Goal: Task Accomplishment & Management: Use online tool/utility

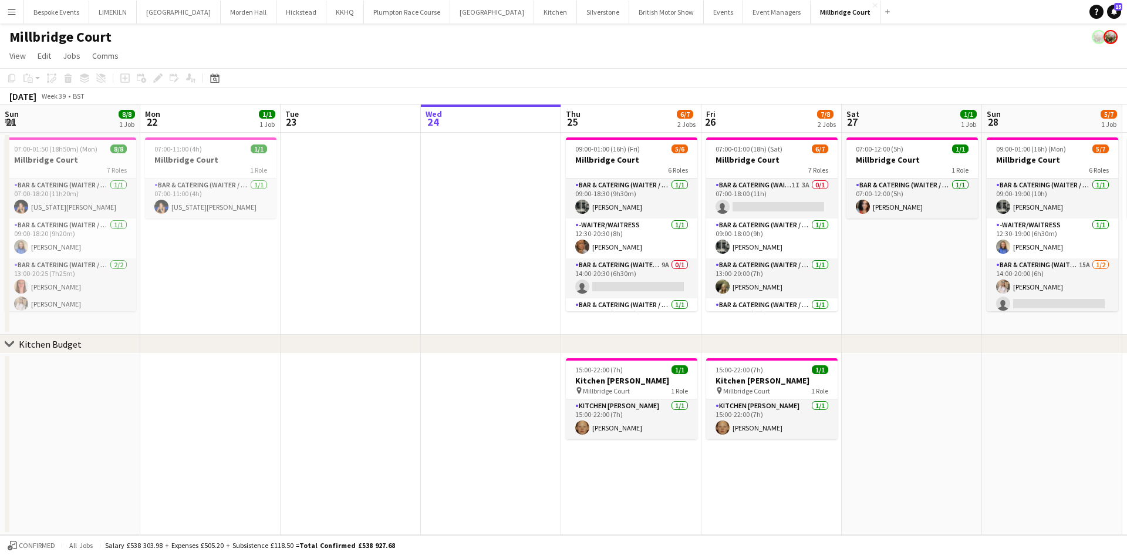
scroll to position [0, 281]
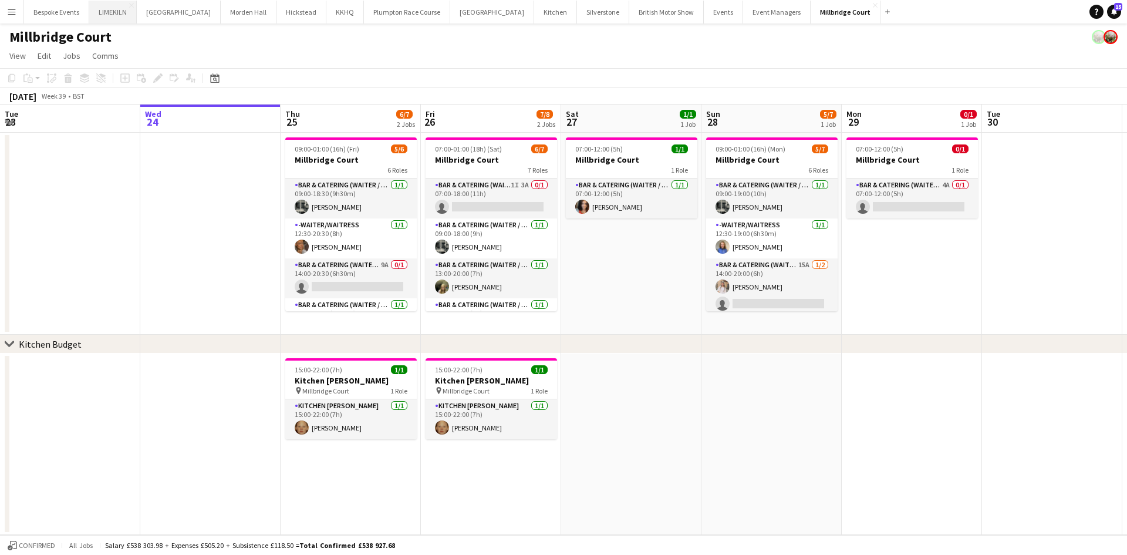
click at [95, 4] on button "LIMEKILN Close" at bounding box center [113, 12] width 48 height 23
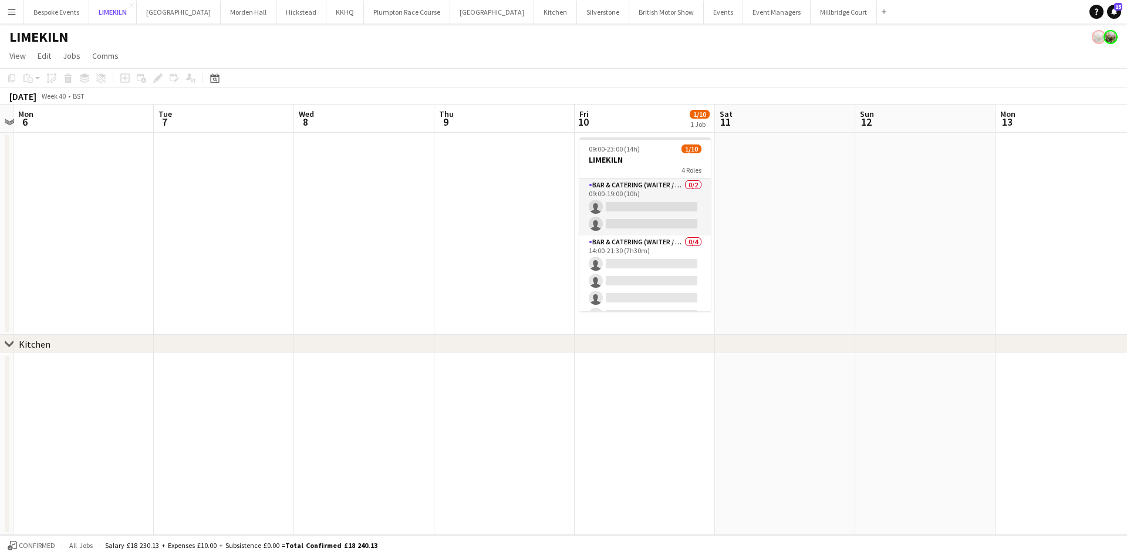
scroll to position [0, 409]
click at [811, 15] on button "[GEOGRAPHIC_DATA]" at bounding box center [844, 12] width 66 height 23
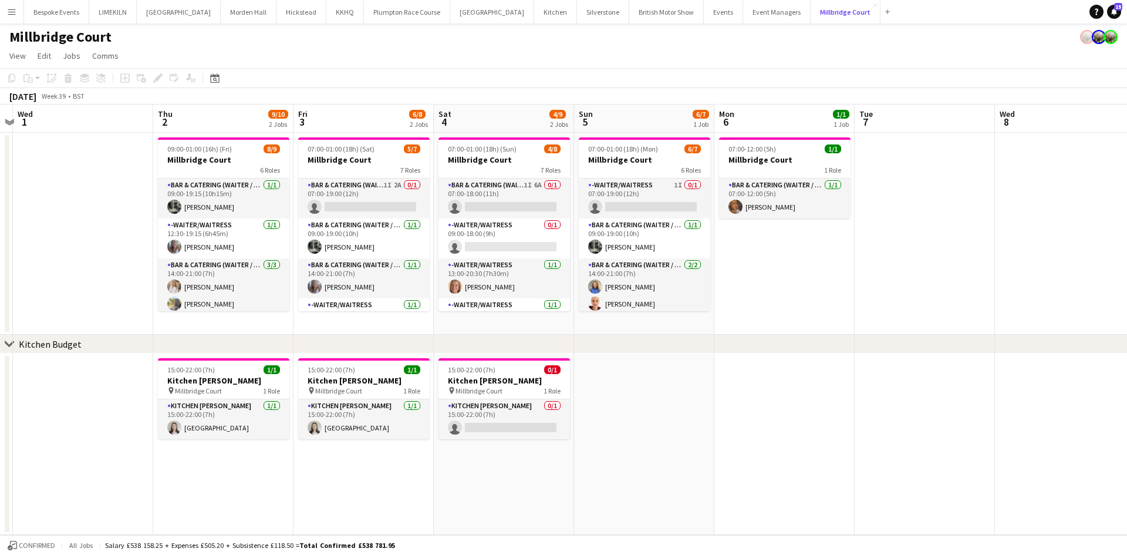
scroll to position [0, 409]
click at [490, 387] on span "Millbridge Court" at bounding box center [478, 390] width 47 height 9
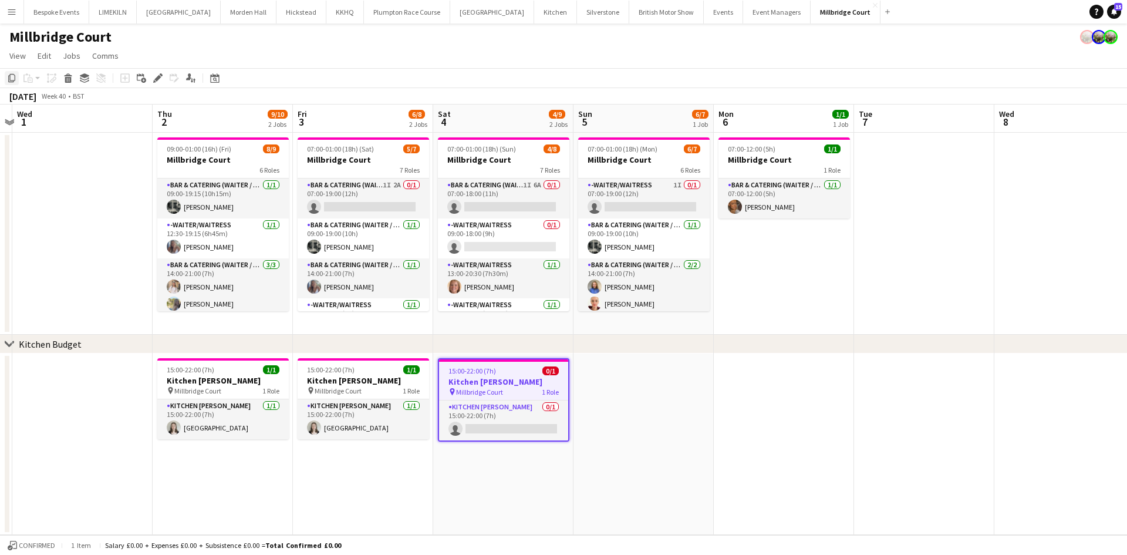
click at [11, 79] on icon "Copy" at bounding box center [11, 77] width 9 height 9
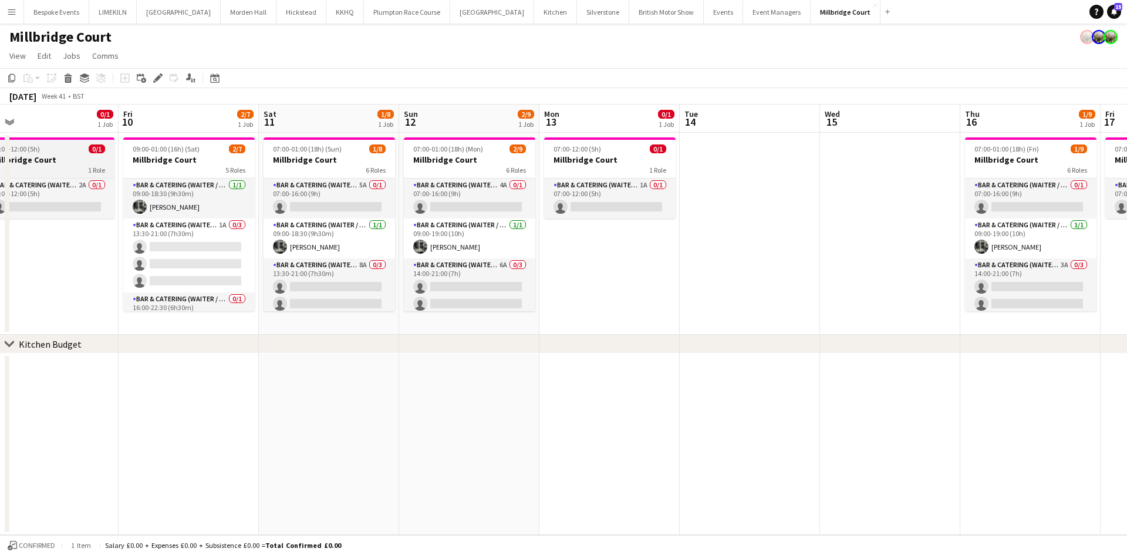
scroll to position [0, 447]
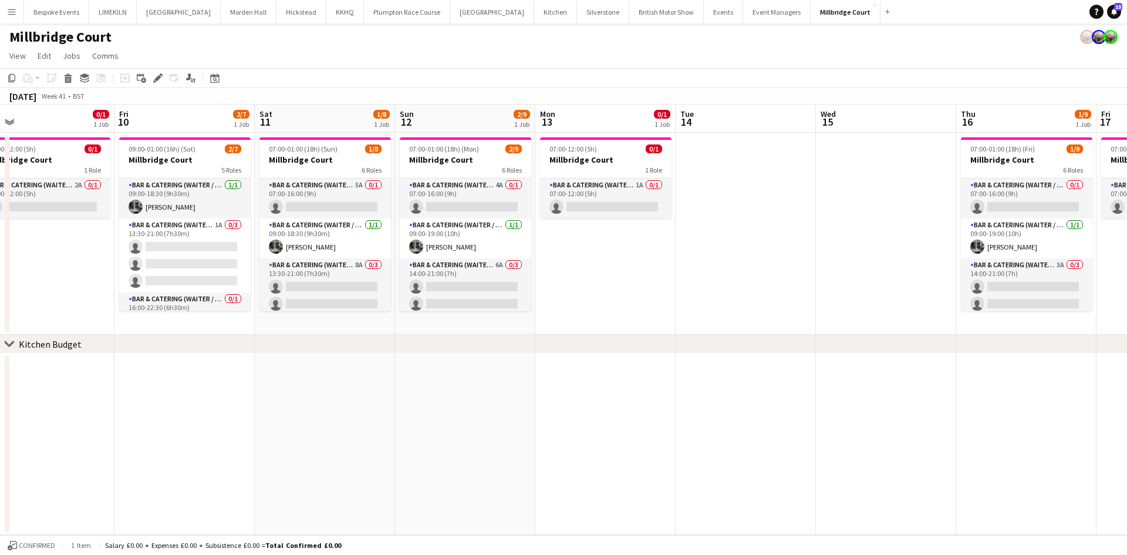
click at [162, 397] on app-date-cell at bounding box center [185, 444] width 140 height 181
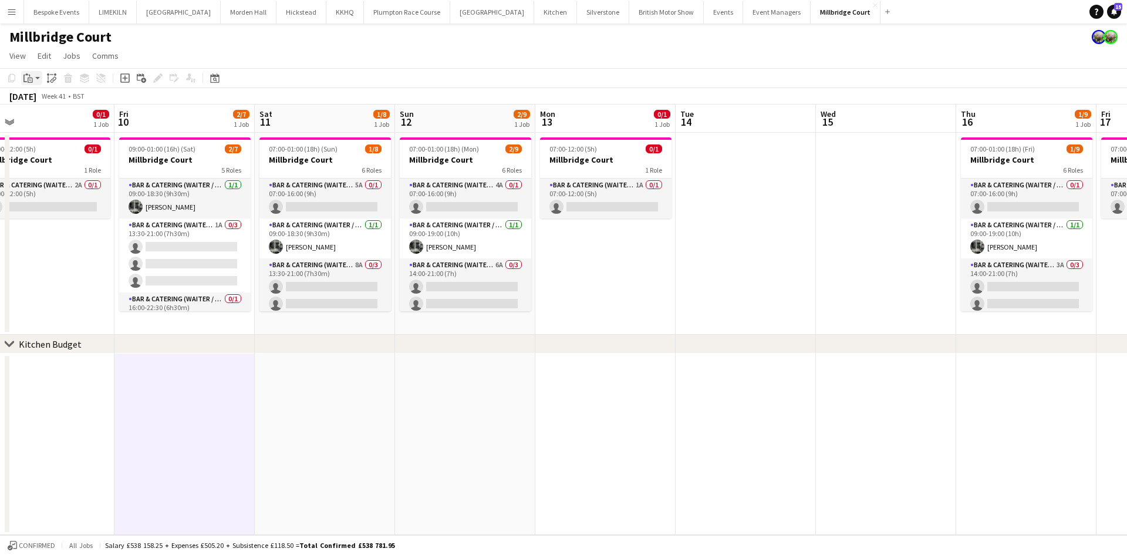
click at [29, 75] on icon at bounding box center [29, 76] width 1 height 2
click at [42, 100] on link "Paste Ctrl+V" at bounding box center [86, 100] width 110 height 11
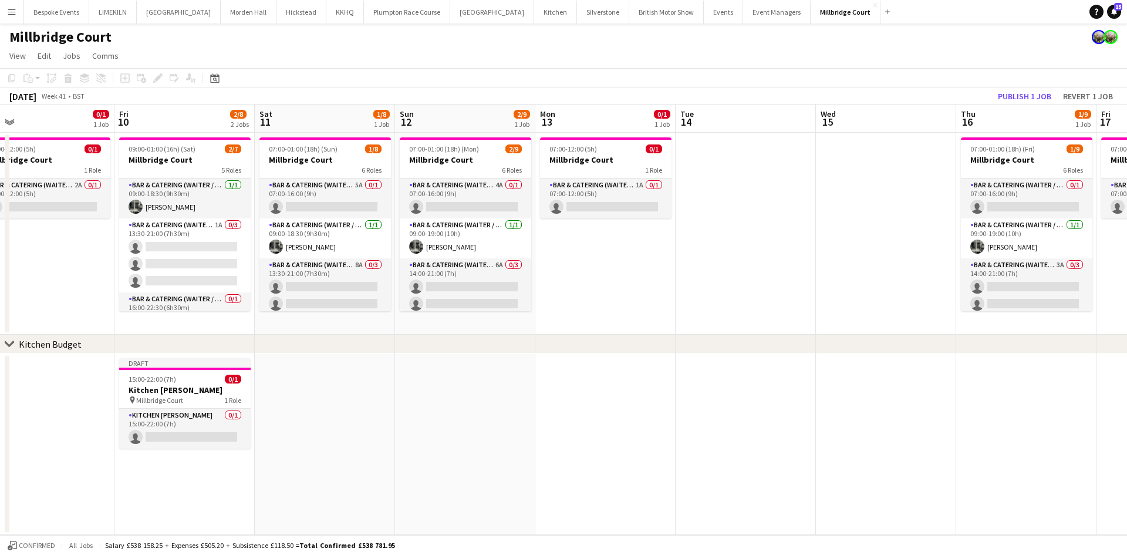
click at [308, 375] on app-date-cell at bounding box center [325, 444] width 140 height 181
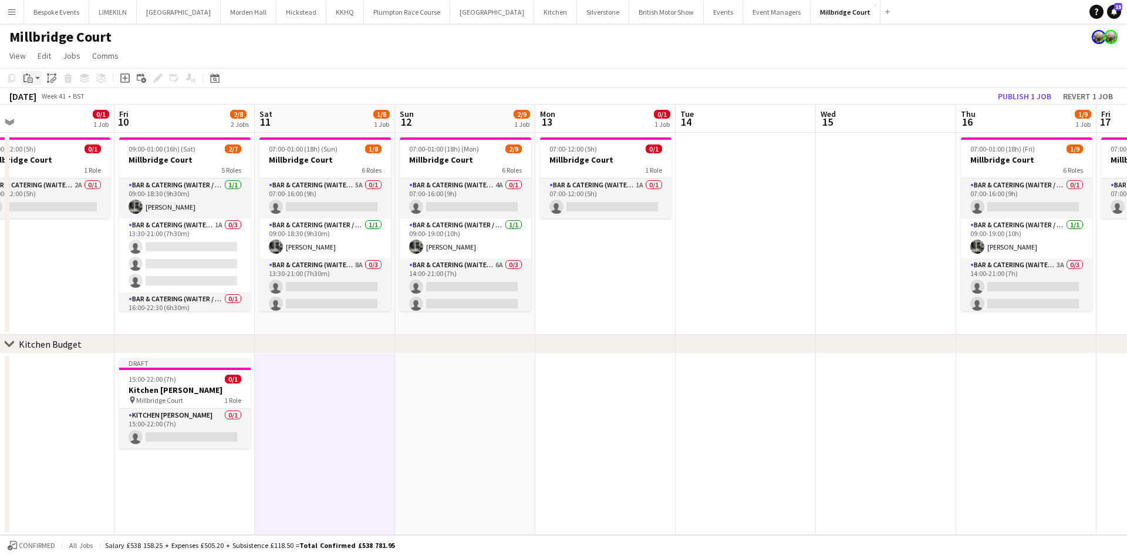
click at [32, 80] on icon at bounding box center [30, 80] width 5 height 5
click at [41, 97] on link "Paste Ctrl+V" at bounding box center [86, 100] width 110 height 11
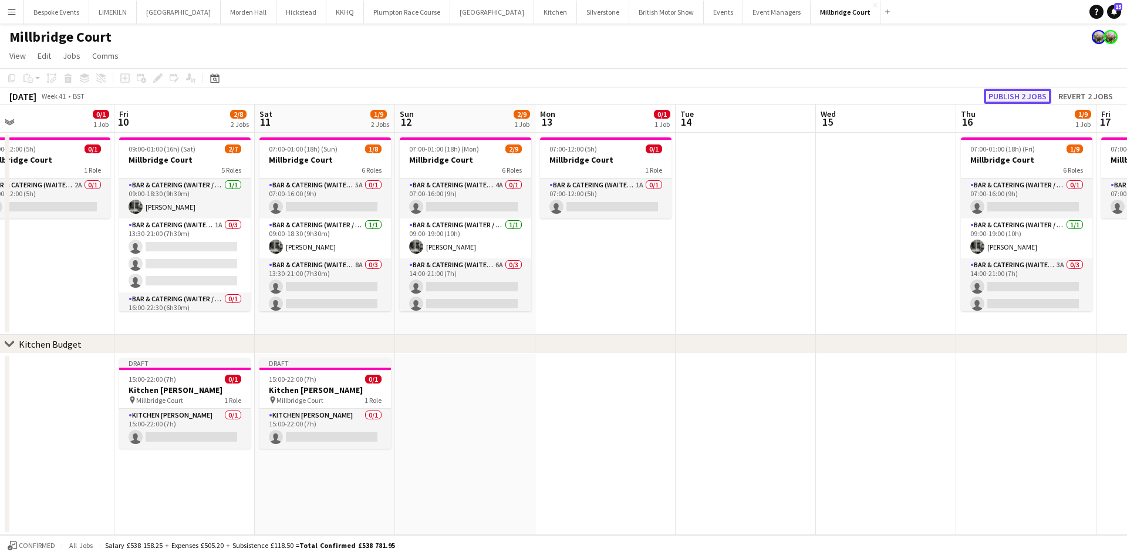
click at [996, 97] on button "Publish 2 jobs" at bounding box center [1018, 96] width 68 height 15
